Goal: Find specific page/section: Find specific page/section

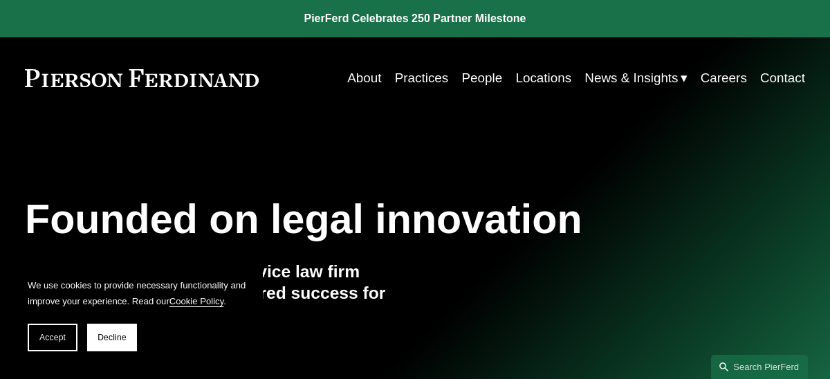
click at [473, 73] on link "People" at bounding box center [481, 78] width 41 height 26
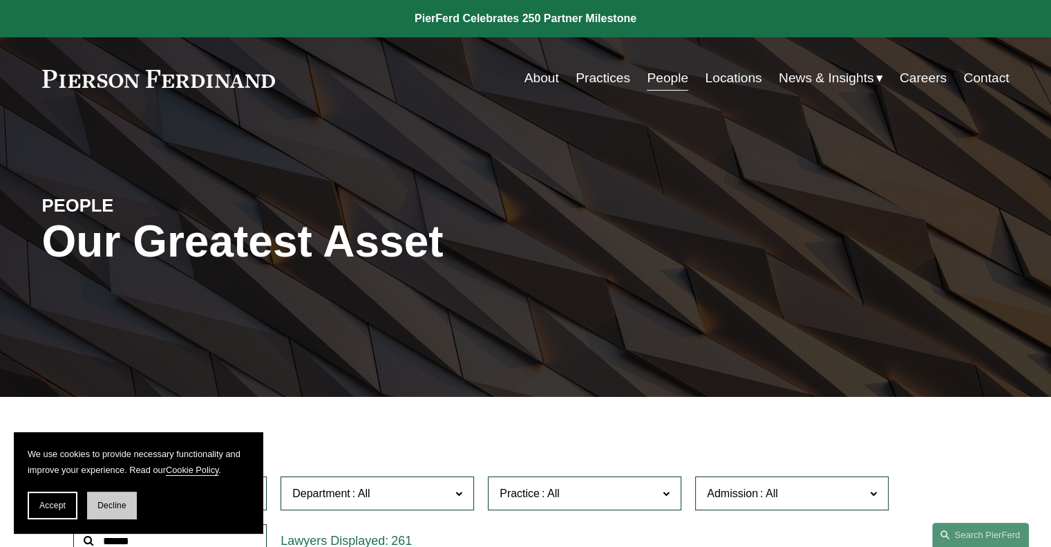
click at [113, 378] on button "Decline" at bounding box center [112, 506] width 50 height 28
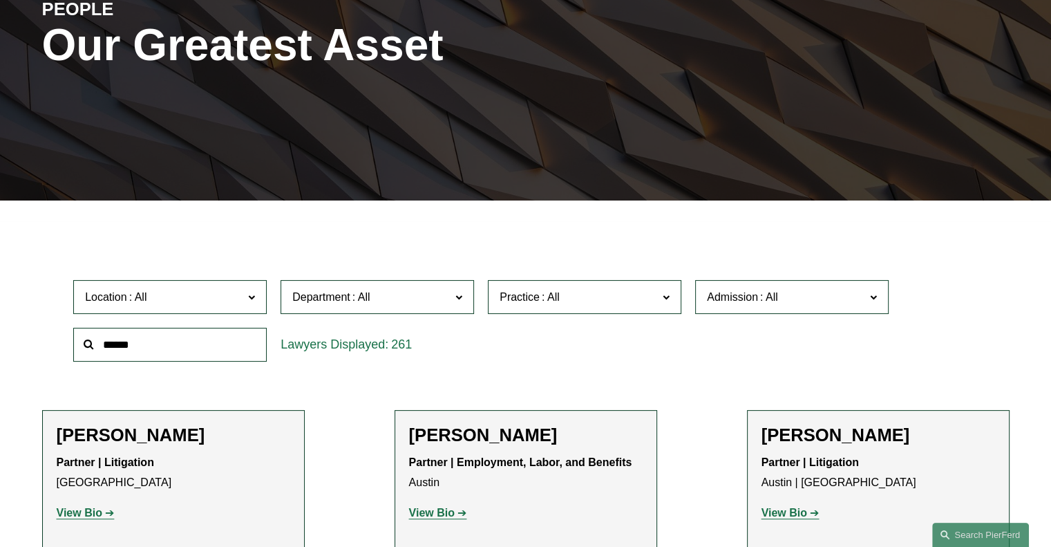
scroll to position [326, 0]
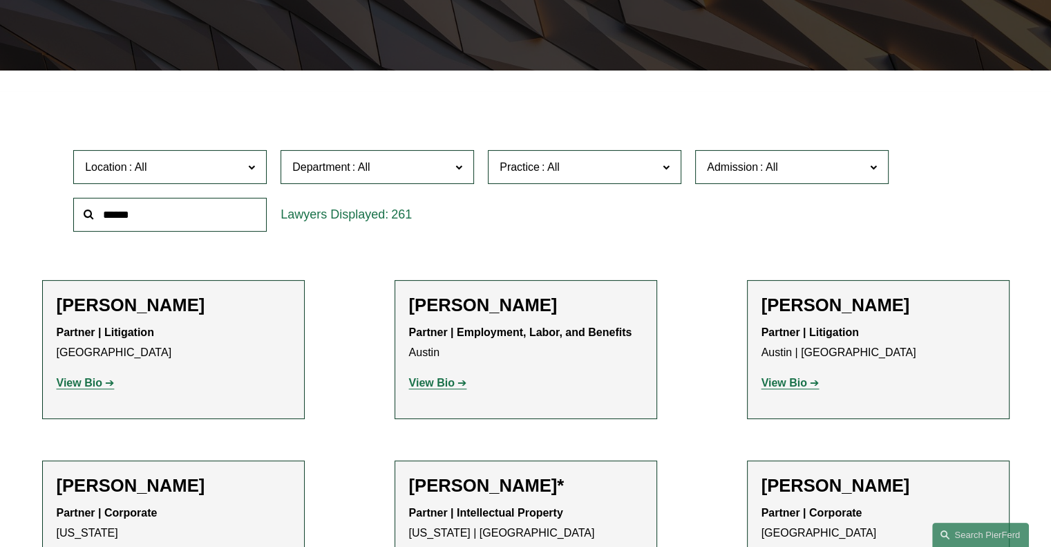
click at [247, 165] on label "Location" at bounding box center [170, 167] width 194 height 34
click at [213, 171] on span "Location" at bounding box center [164, 167] width 158 height 19
click at [148, 203] on input "text" at bounding box center [170, 215] width 194 height 34
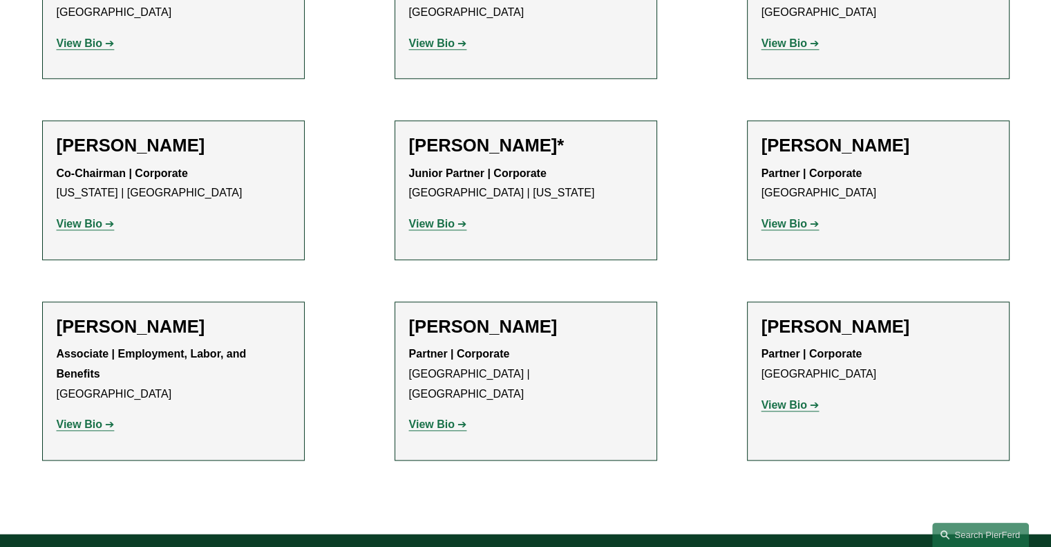
scroll to position [1515, 0]
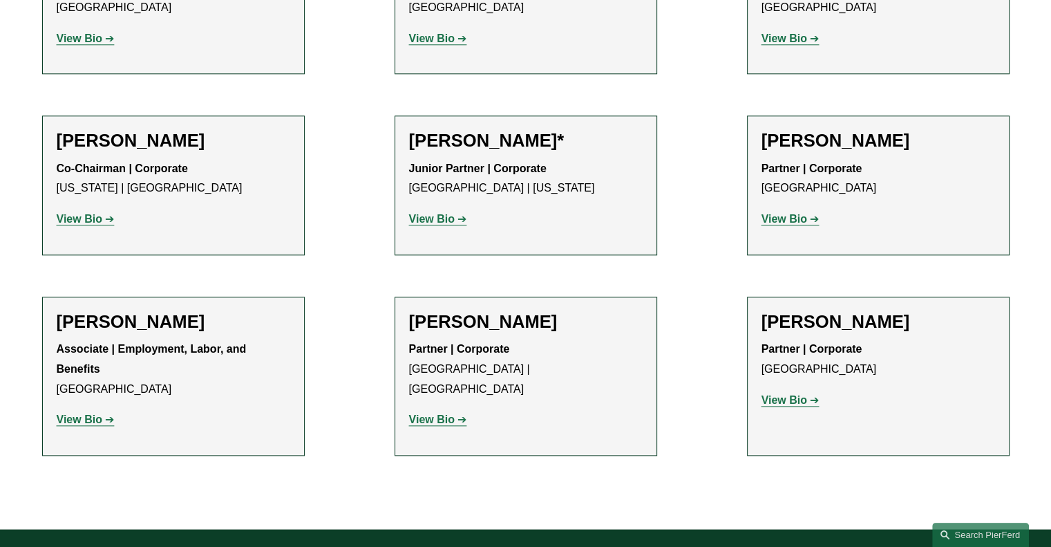
type input "******"
